Goal: Task Accomplishment & Management: Use online tool/utility

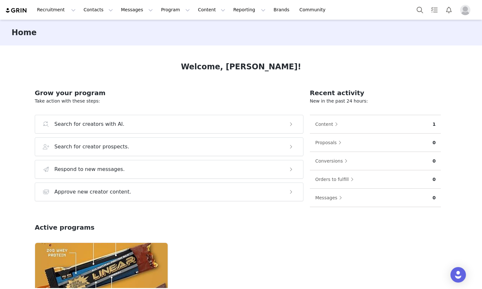
click at [467, 8] on img "Profile" at bounding box center [466, 10] width 10 height 10
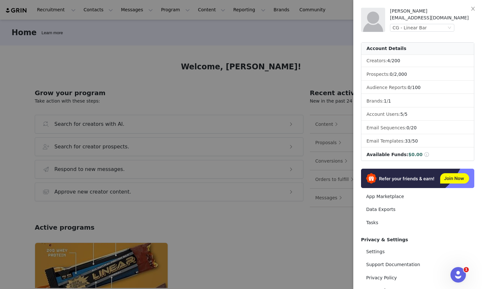
click at [135, 31] on div at bounding box center [241, 144] width 482 height 289
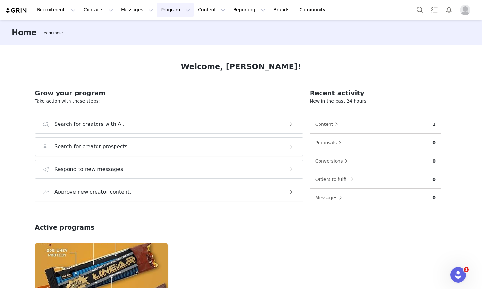
click at [163, 11] on button "Program Program" at bounding box center [175, 10] width 37 height 14
click at [166, 29] on p "Activations" at bounding box center [164, 28] width 25 height 7
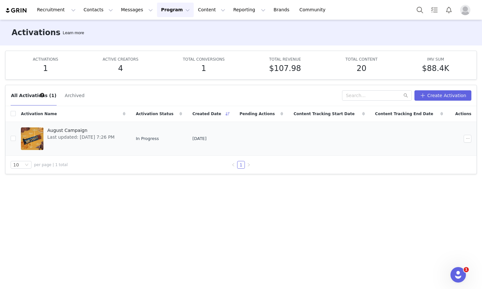
click at [70, 139] on span "Last updated: [DATE] 7:26 PM" at bounding box center [80, 137] width 67 height 7
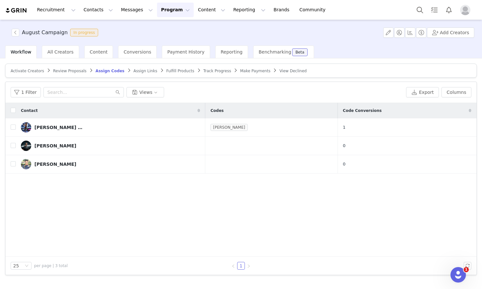
click at [68, 71] on span "Review Proposals" at bounding box center [69, 71] width 33 height 5
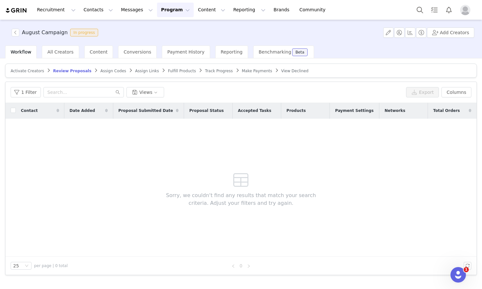
click at [36, 73] on span "Activate Creators" at bounding box center [27, 71] width 33 height 5
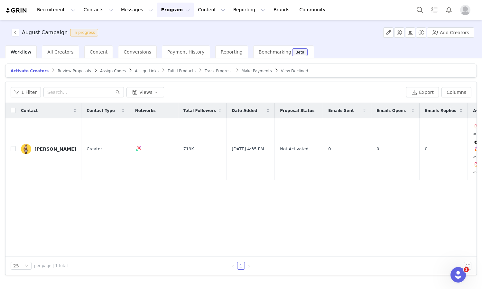
click at [105, 69] on span "Assign Codes" at bounding box center [113, 71] width 26 height 5
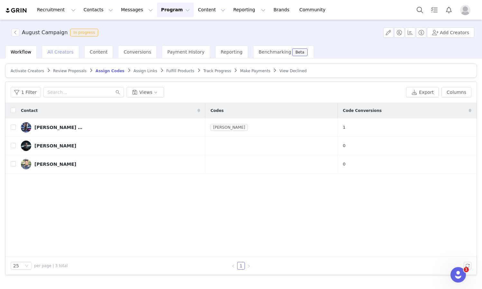
click at [67, 55] on div "All Creators" at bounding box center [60, 51] width 37 height 13
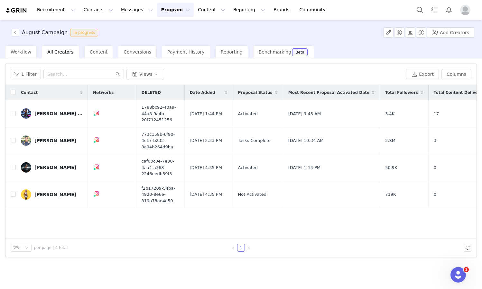
click at [467, 12] on img "Profile" at bounding box center [466, 10] width 10 height 10
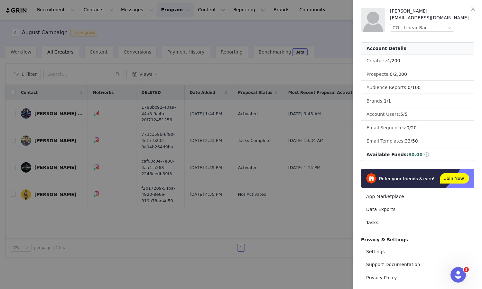
click at [306, 33] on div at bounding box center [241, 144] width 482 height 289
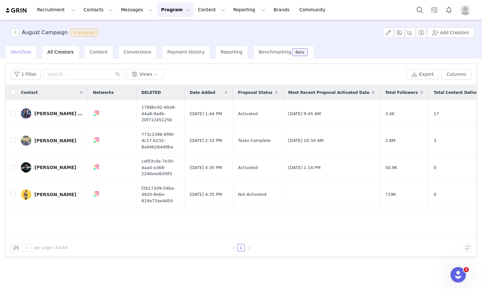
click at [28, 52] on span "Workflow" at bounding box center [21, 51] width 21 height 5
